Goal: Check status: Check status

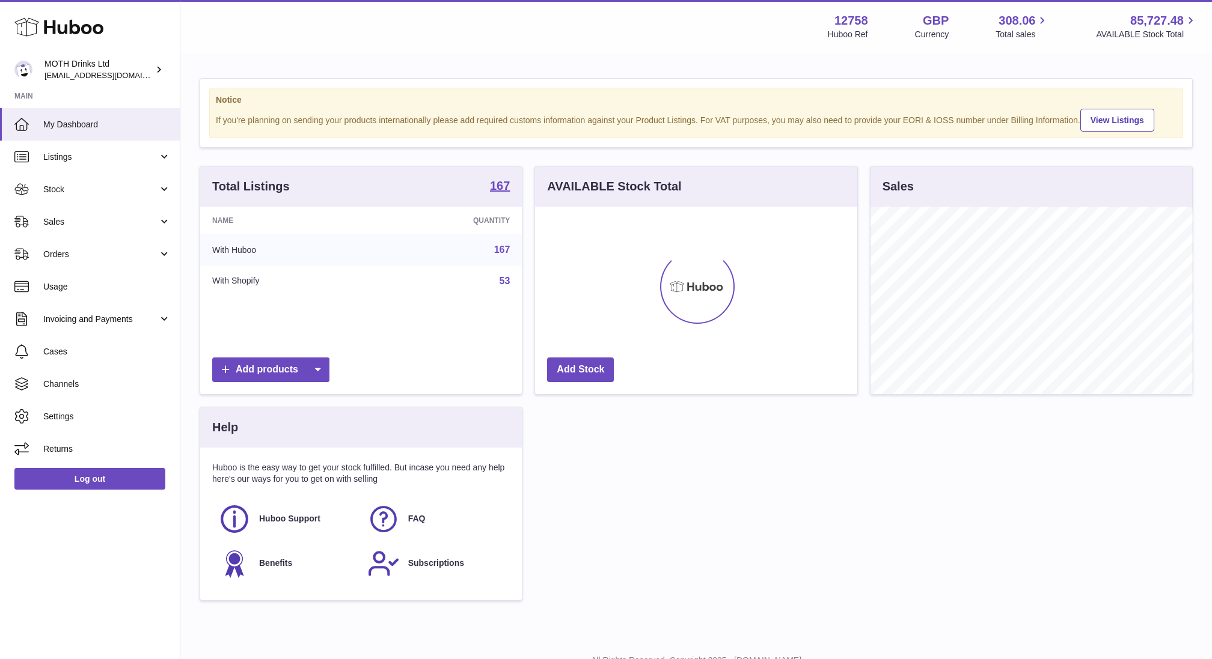
scroll to position [188, 322]
click at [62, 192] on span "Stock" at bounding box center [100, 189] width 115 height 11
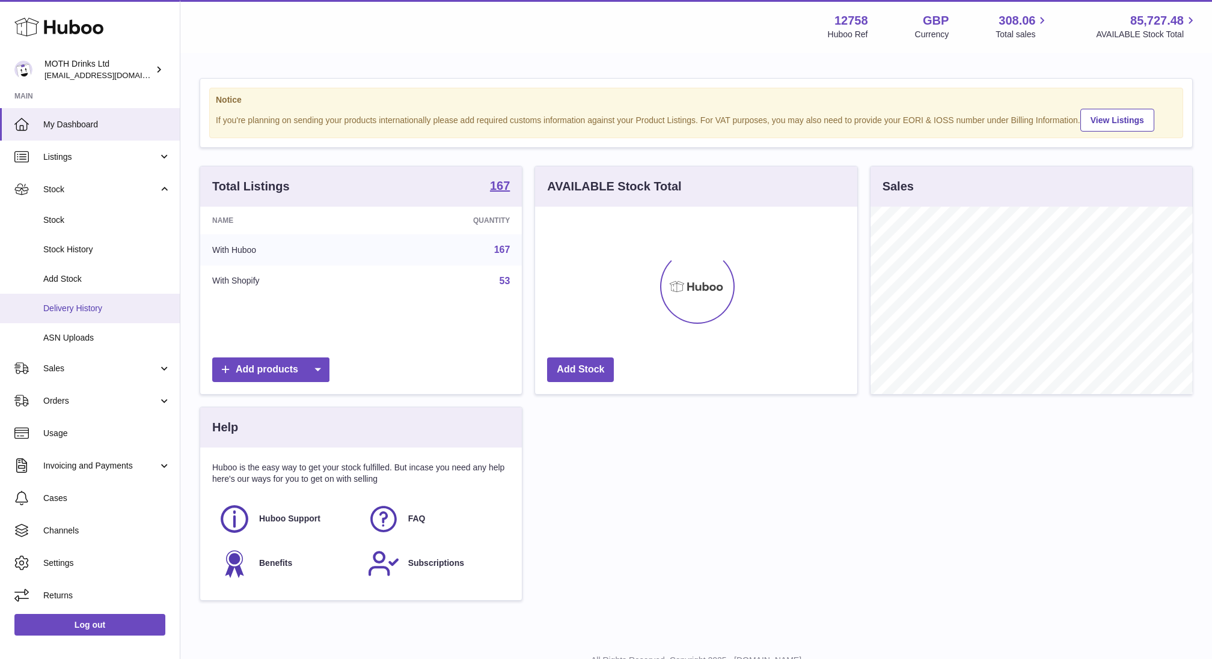
click at [63, 309] on span "Delivery History" at bounding box center [106, 308] width 127 height 11
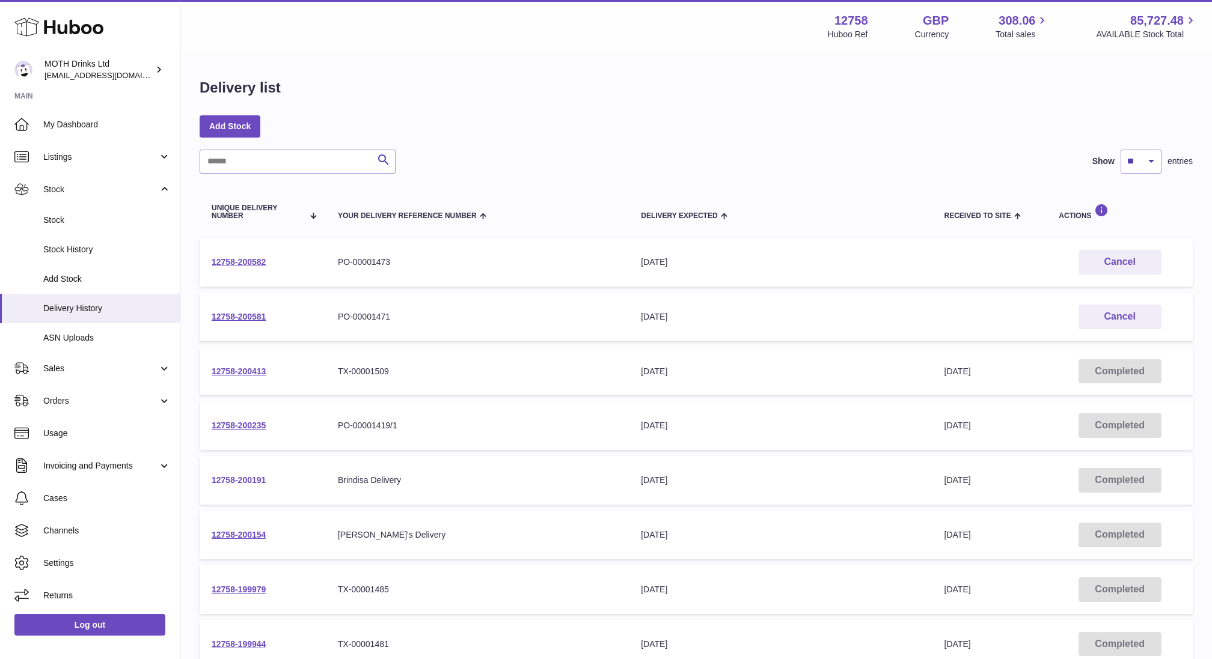
click at [244, 483] on link "12758-200191" at bounding box center [239, 481] width 54 height 10
click at [238, 529] on td "12758-200154" at bounding box center [263, 535] width 126 height 49
click at [238, 530] on link "12758-200154" at bounding box center [239, 535] width 54 height 10
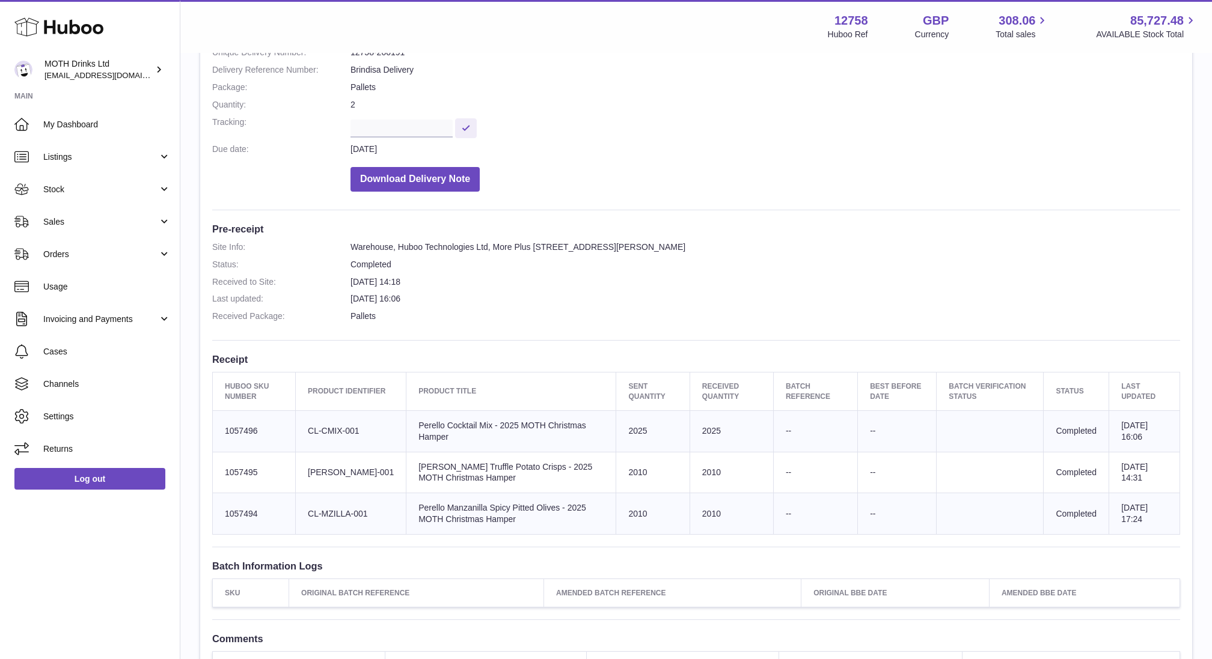
scroll to position [159, 0]
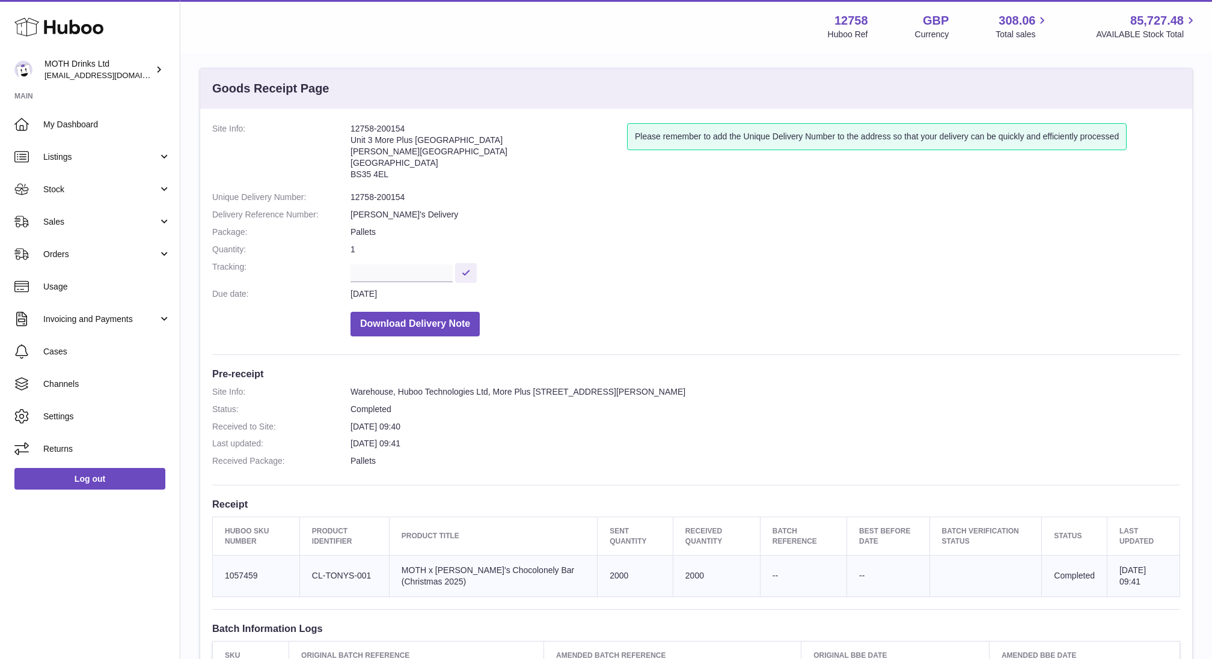
scroll to position [10, 0]
